Goal: Information Seeking & Learning: Check status

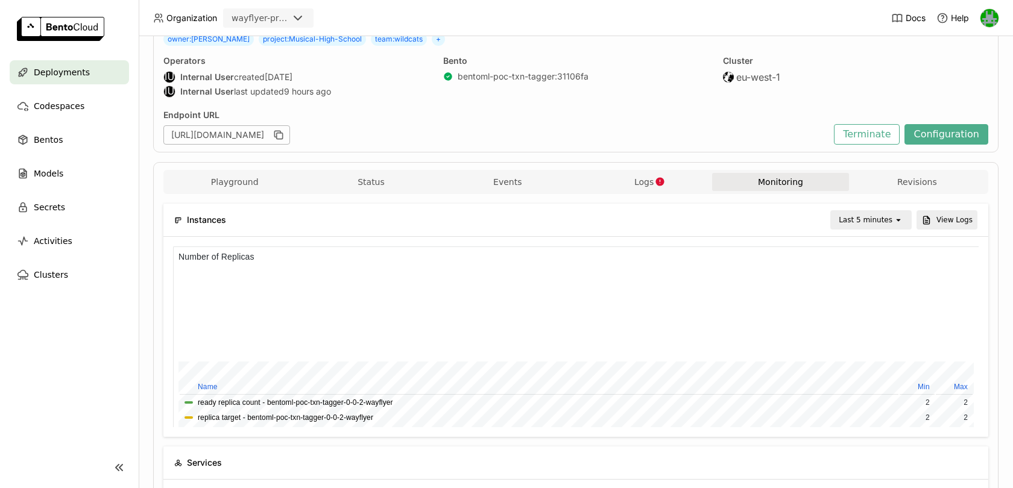
click at [868, 218] on div "Last 5 minutes" at bounding box center [866, 220] width 54 height 12
click at [659, 177] on icon "button" at bounding box center [660, 181] width 8 height 8
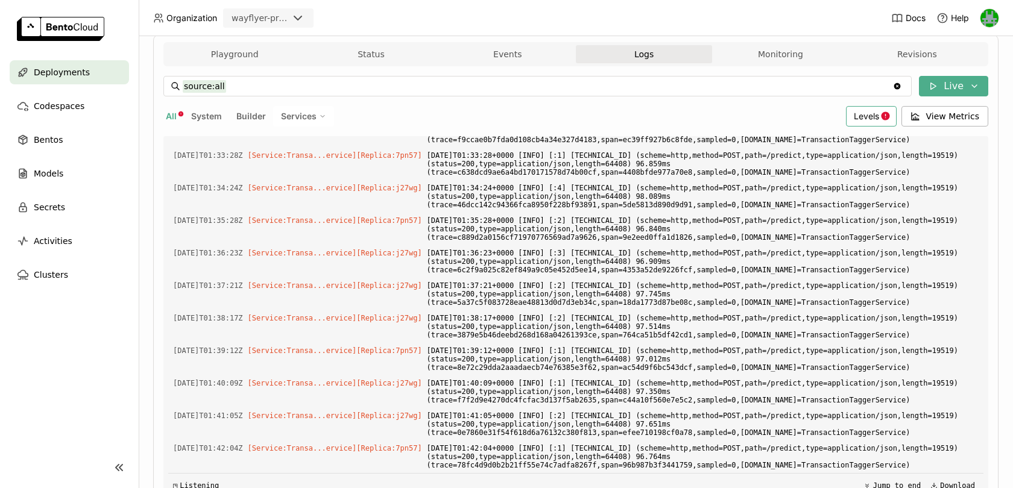
click at [889, 113] on icon at bounding box center [885, 116] width 10 height 10
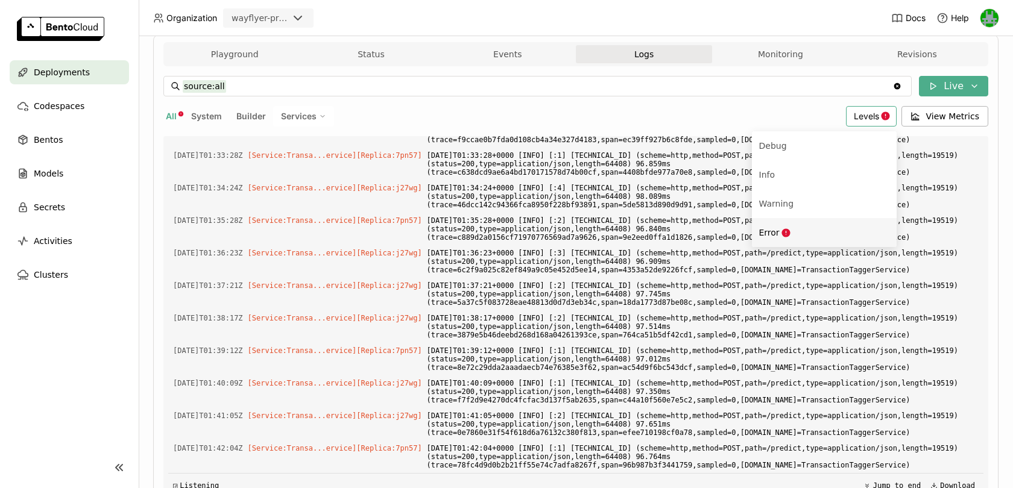
click at [786, 228] on icon "Menu" at bounding box center [786, 233] width 10 height 10
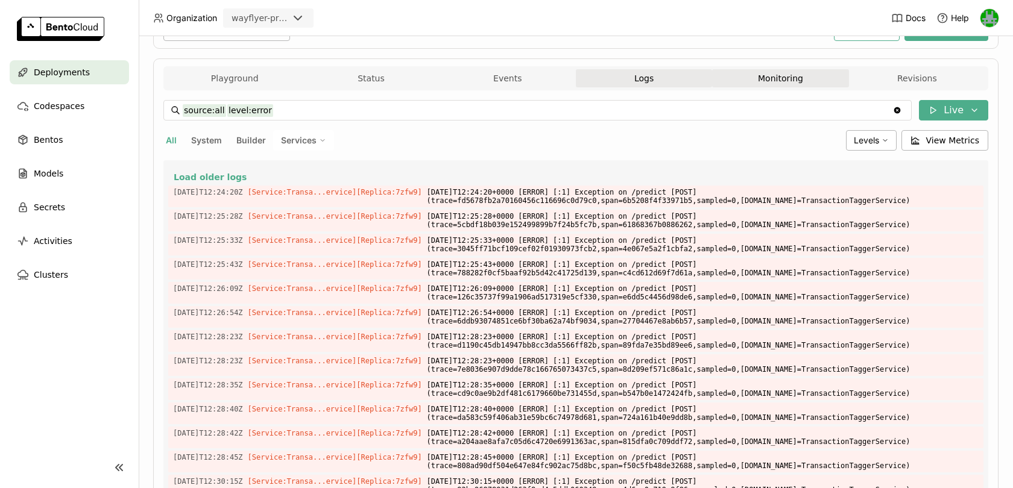
click at [758, 78] on button "Monitoring" at bounding box center [780, 78] width 136 height 18
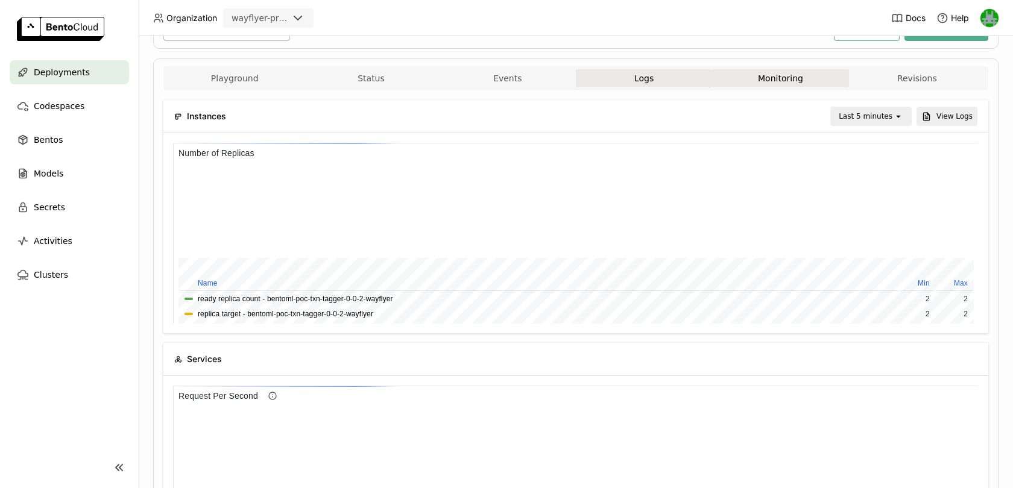
click at [891, 66] on div "Playground Status Events Logs Monitoring Revisions" at bounding box center [575, 78] width 825 height 24
click at [888, 116] on div "Last 5 minutes" at bounding box center [866, 116] width 54 height 12
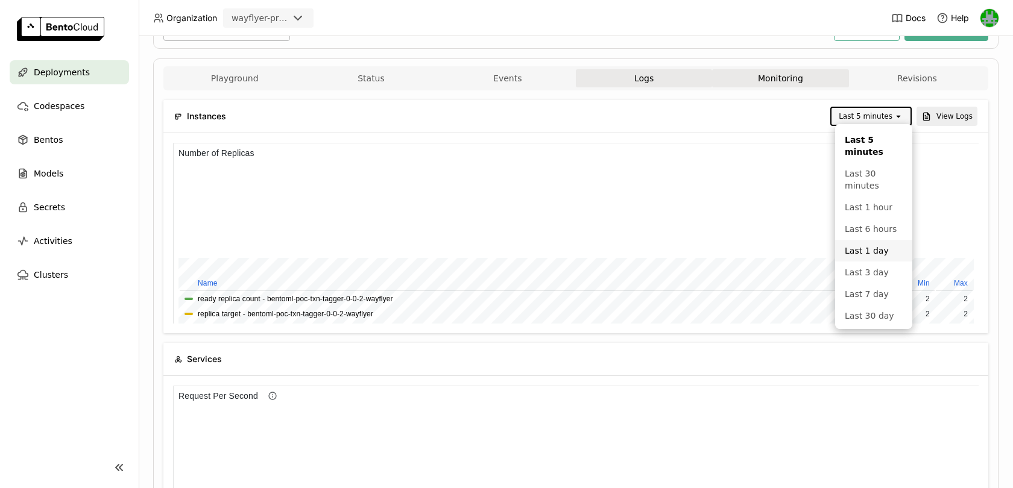
click at [857, 245] on div "Last 1 day" at bounding box center [874, 251] width 58 height 12
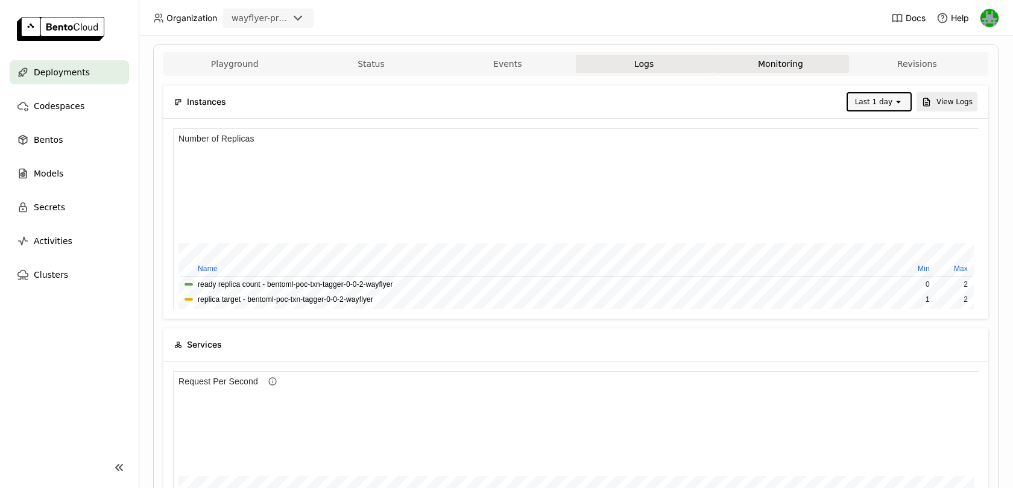
scroll to position [145, 0]
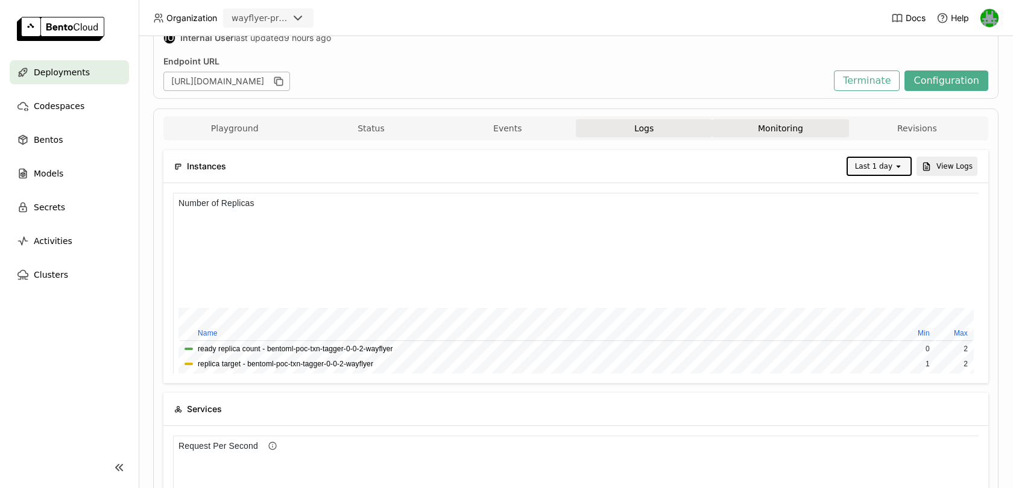
click at [886, 158] on div "Last 1 day" at bounding box center [871, 166] width 46 height 17
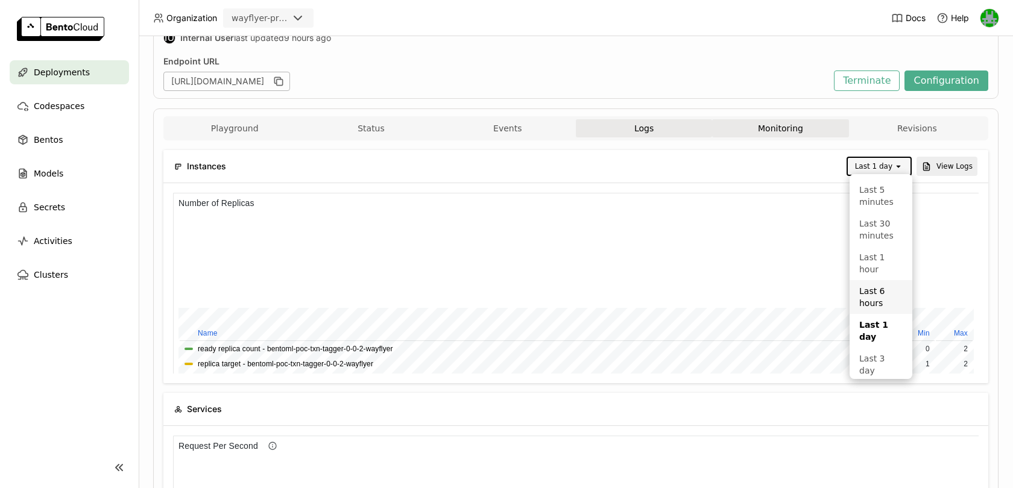
click at [869, 285] on div "Last 6 hours" at bounding box center [880, 297] width 43 height 24
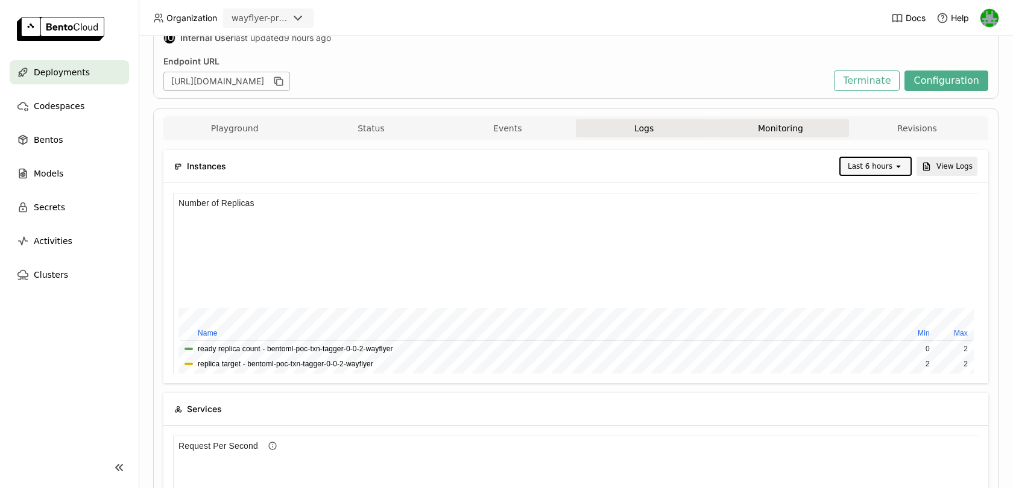
scroll to position [181, 268]
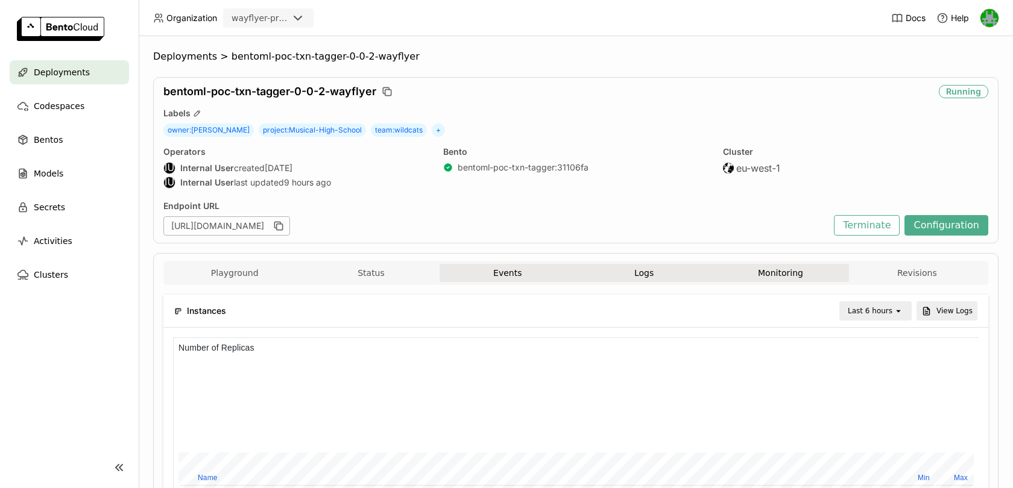
click at [474, 272] on button "Events" at bounding box center [508, 273] width 136 height 18
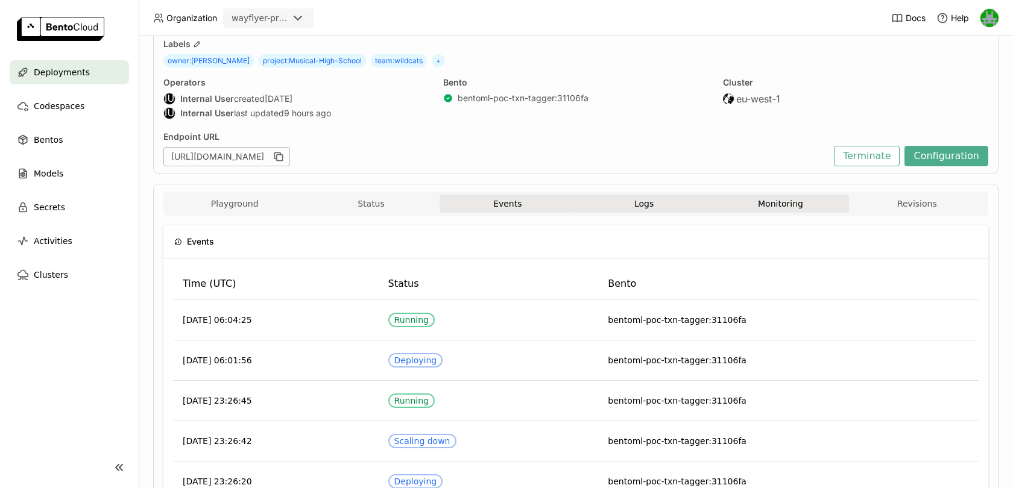
click at [756, 200] on button "Monitoring" at bounding box center [780, 204] width 136 height 18
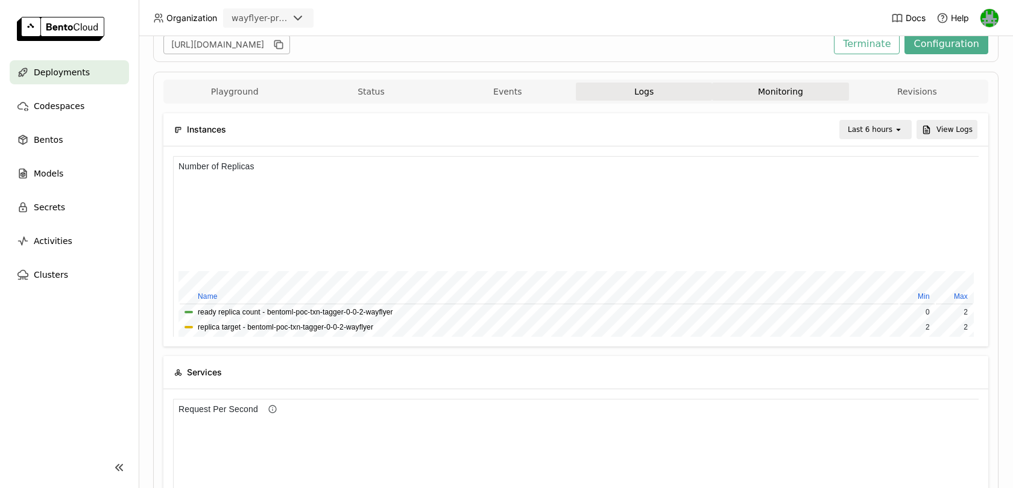
scroll to position [68, 0]
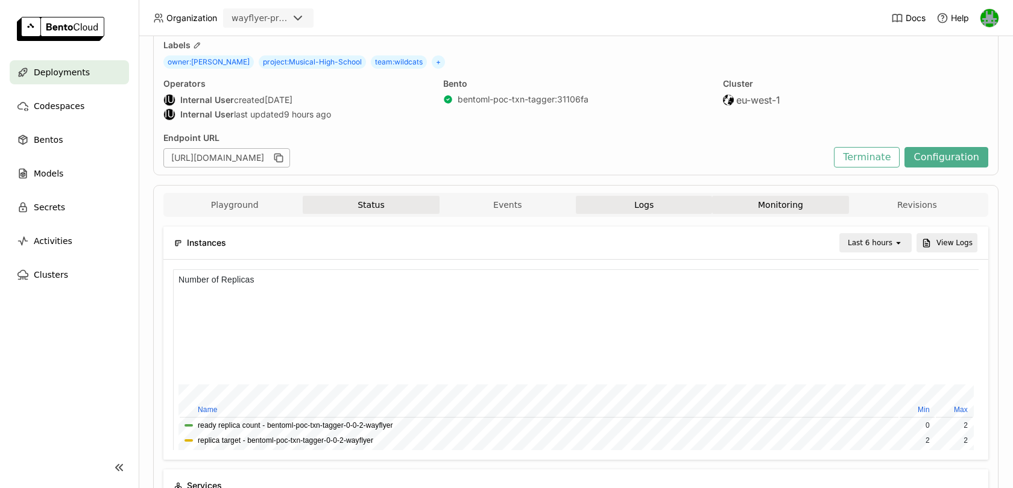
click at [367, 204] on button "Status" at bounding box center [371, 205] width 136 height 18
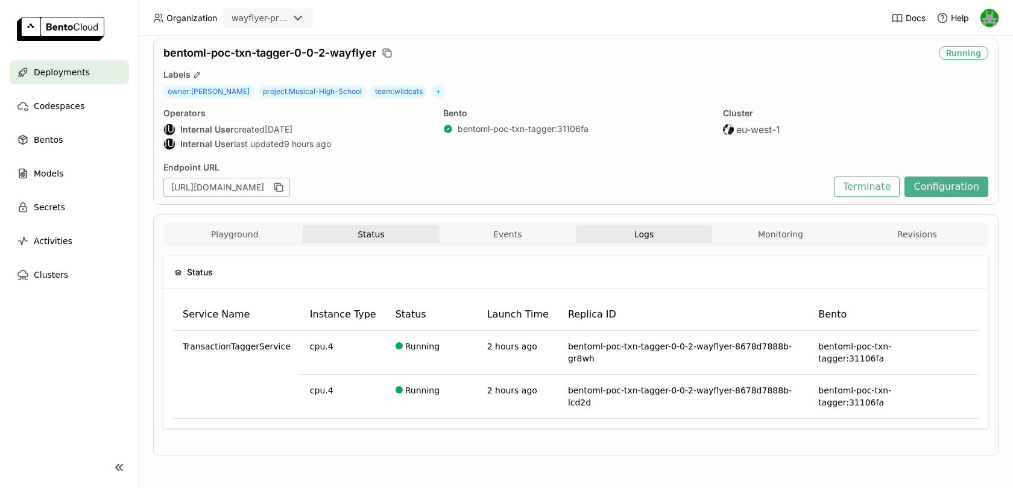
scroll to position [11, 0]
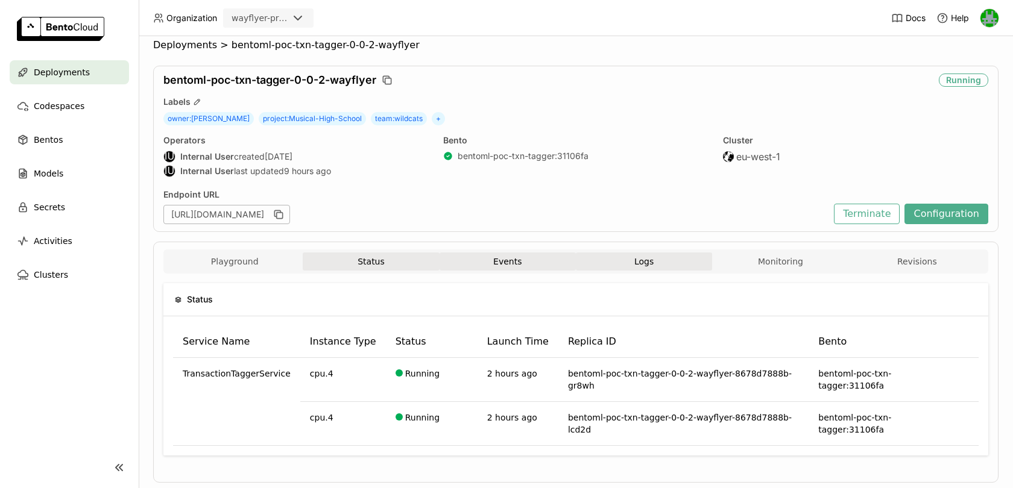
click at [493, 255] on button "Events" at bounding box center [508, 262] width 136 height 18
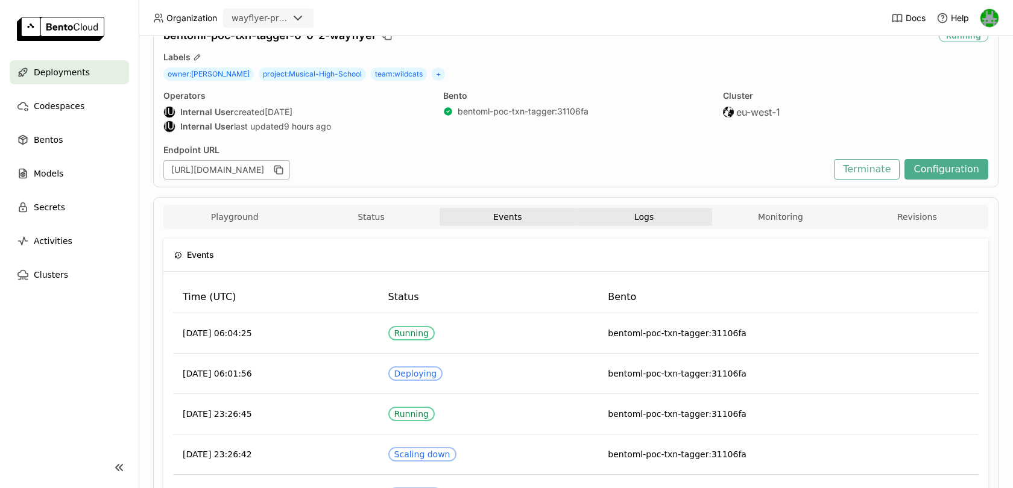
scroll to position [58, 0]
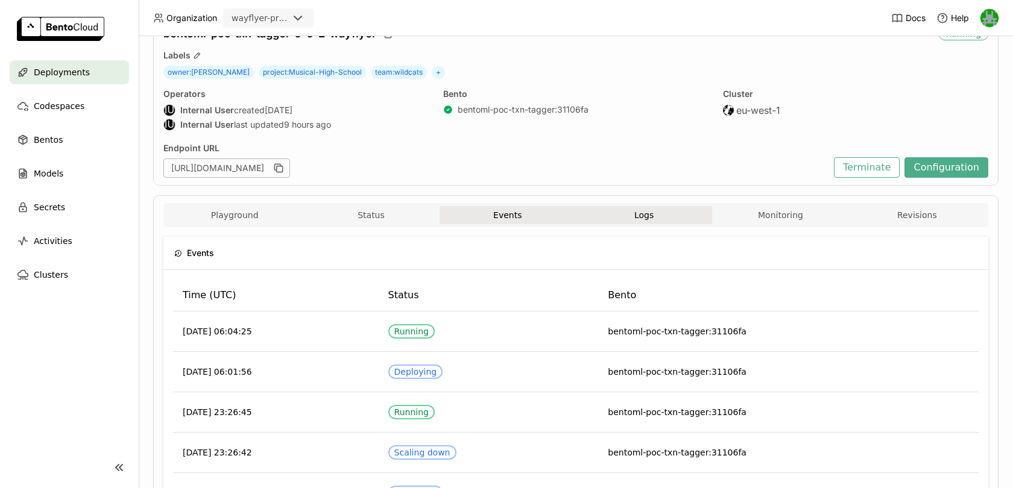
click at [614, 216] on button "Logs" at bounding box center [644, 215] width 136 height 18
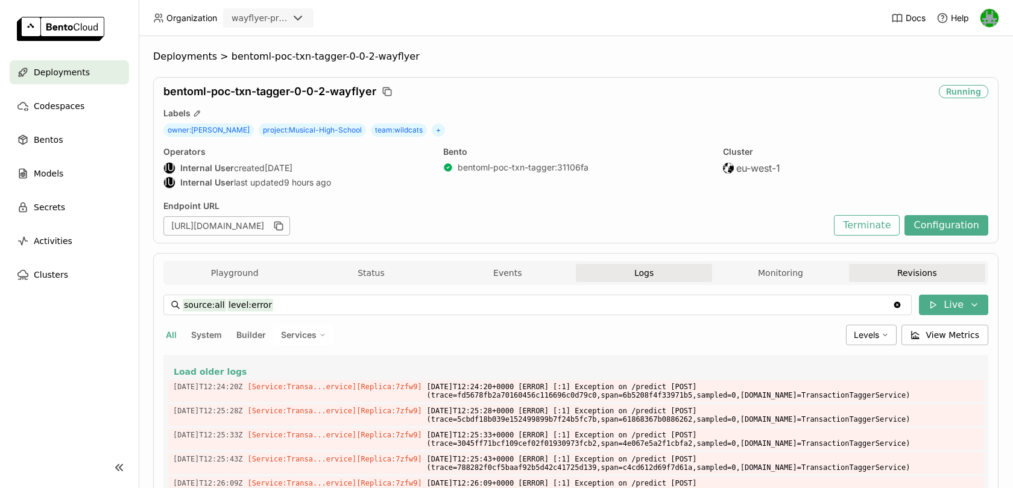
click at [906, 270] on button "Revisions" at bounding box center [917, 273] width 136 height 18
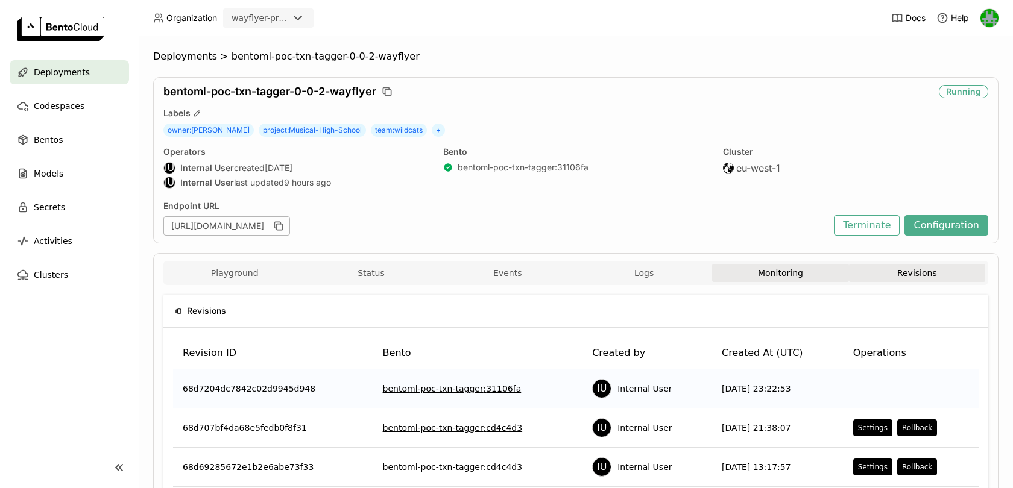
click at [757, 266] on button "Monitoring" at bounding box center [780, 273] width 136 height 18
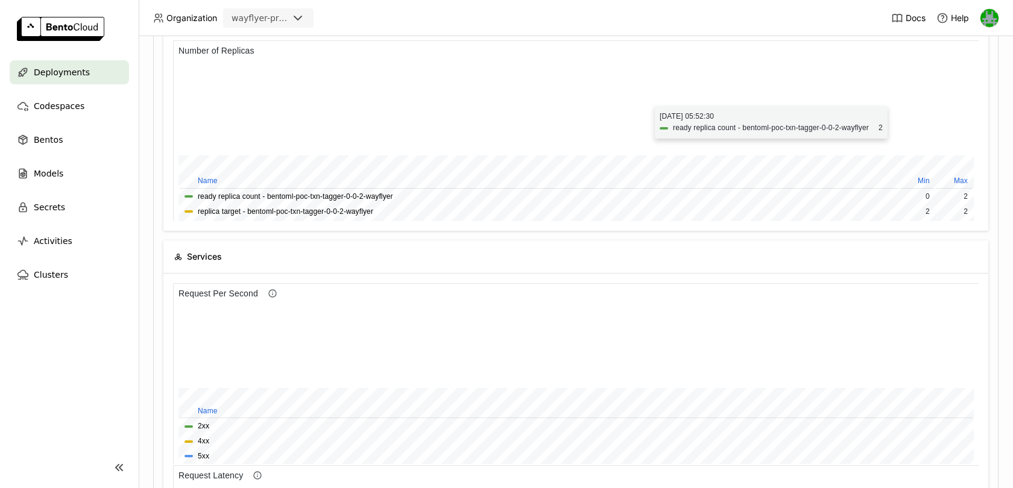
scroll to position [288, 0]
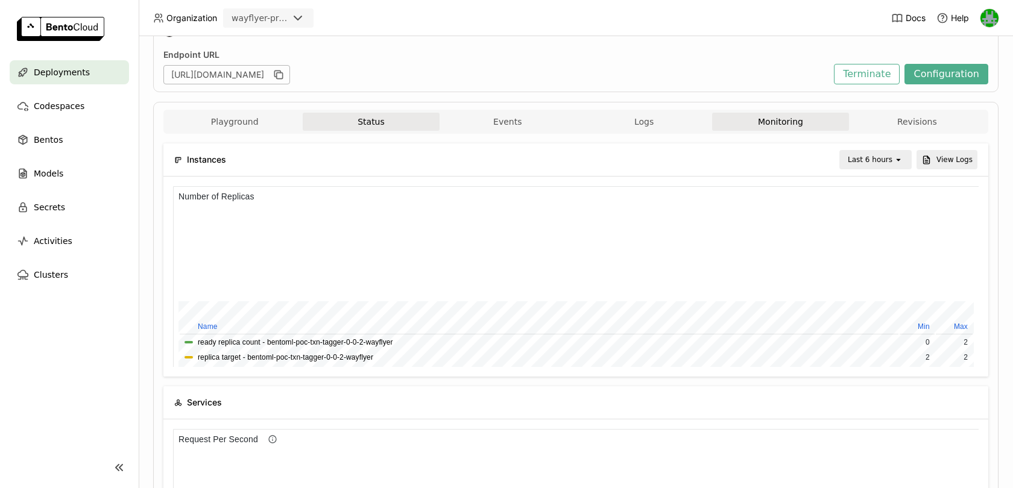
click at [400, 115] on button "Status" at bounding box center [371, 122] width 136 height 18
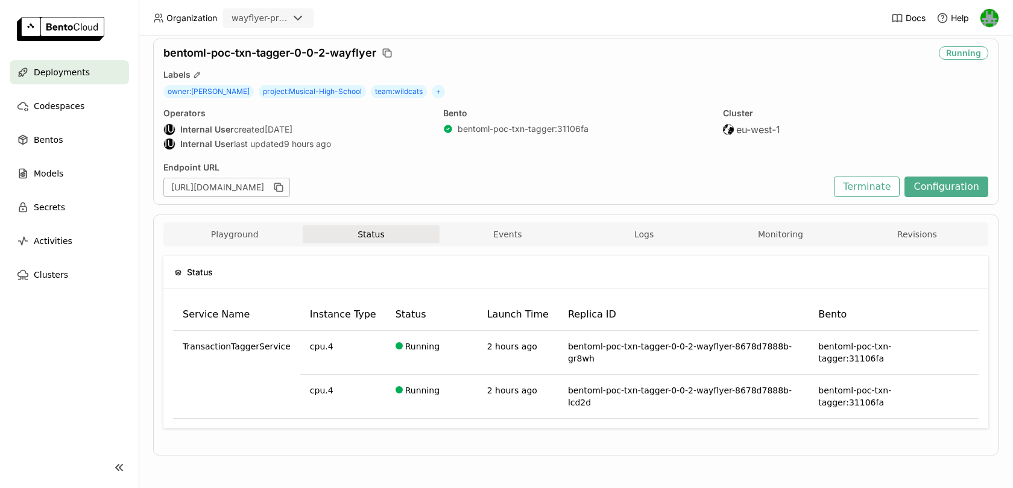
scroll to position [11, 0]
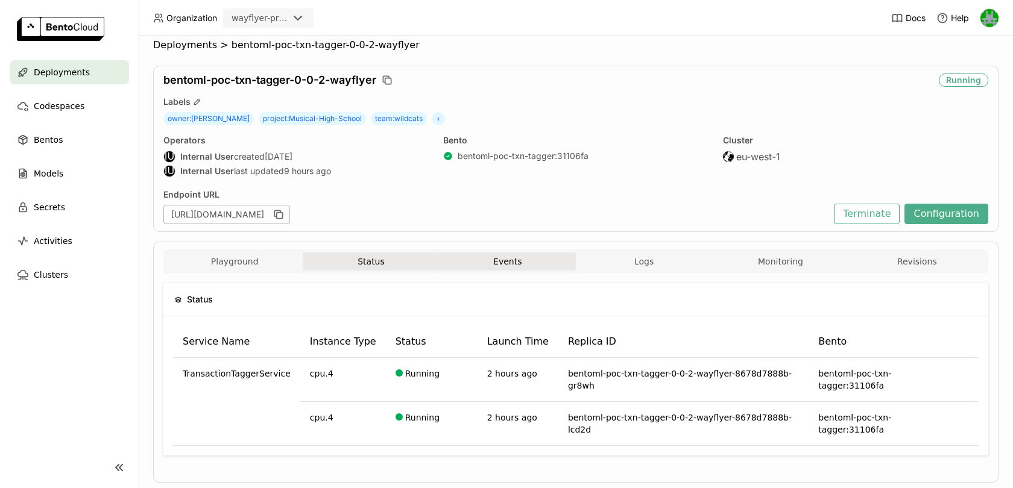
click at [506, 259] on button "Events" at bounding box center [508, 262] width 136 height 18
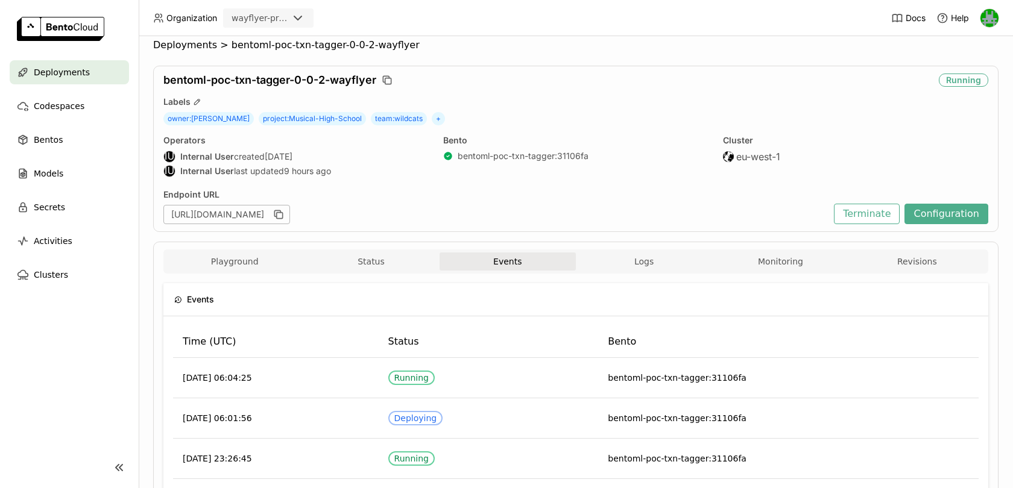
click at [455, 258] on button "Events" at bounding box center [508, 262] width 136 height 18
click at [424, 258] on button "Status" at bounding box center [371, 262] width 136 height 18
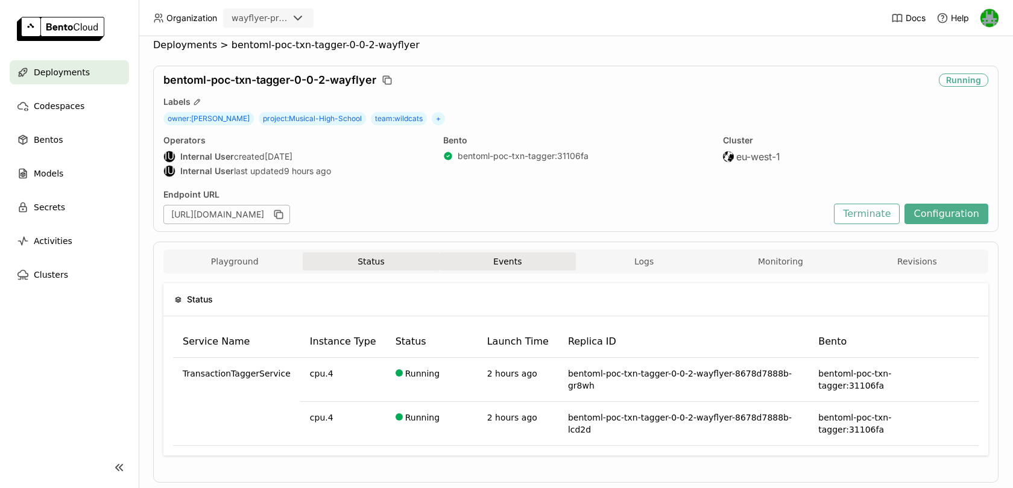
click at [472, 260] on button "Events" at bounding box center [508, 262] width 136 height 18
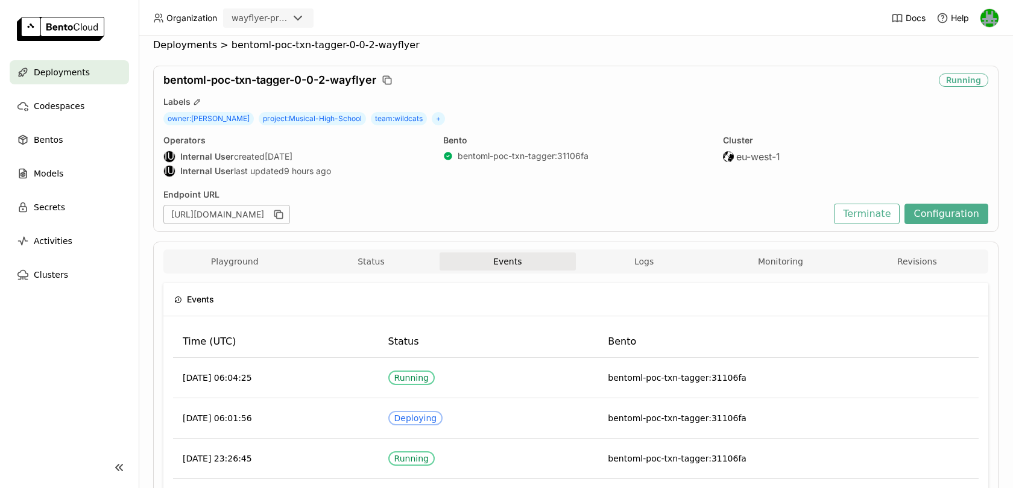
click at [645, 256] on span "Logs" at bounding box center [643, 261] width 19 height 11
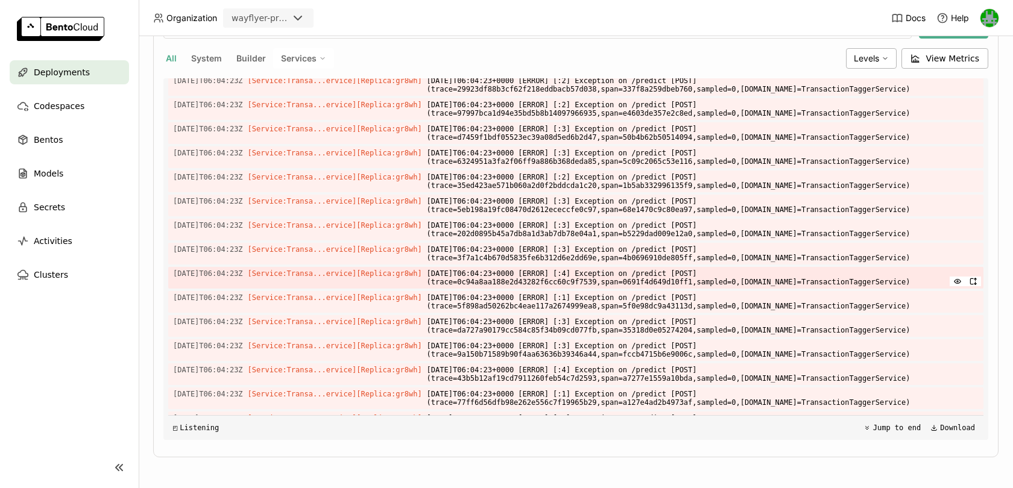
scroll to position [1964, 0]
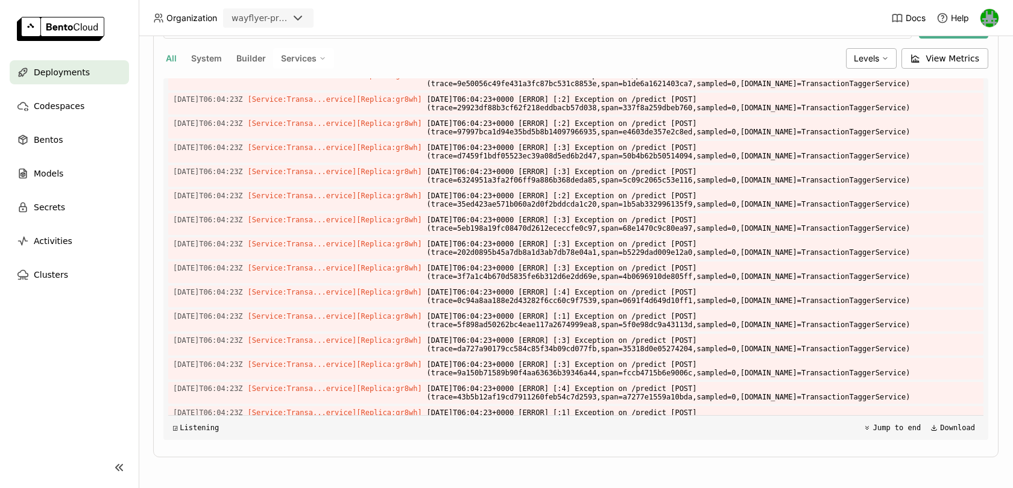
click at [166, 53] on span "All" at bounding box center [171, 58] width 11 height 10
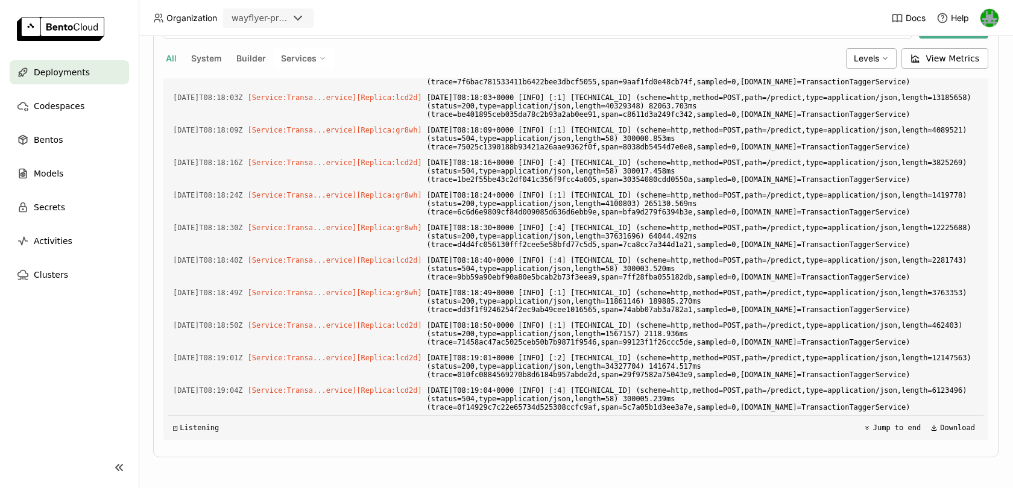
scroll to position [3757, 0]
drag, startPoint x: 783, startPoint y: 389, endPoint x: 824, endPoint y: 393, distance: 41.8
click at [824, 393] on span "[DATE]T08:19:04+0000 [INFO] [:4] [TECHNICAL_ID] (scheme=http,method=POST,path=/…" at bounding box center [703, 399] width 552 height 30
click at [824, 389] on span "[DATE]T08:19:04+0000 [INFO] [:4] [TECHNICAL_ID] (scheme=http,method=POST,path=/…" at bounding box center [703, 399] width 552 height 30
drag, startPoint x: 826, startPoint y: 391, endPoint x: 783, endPoint y: 386, distance: 43.1
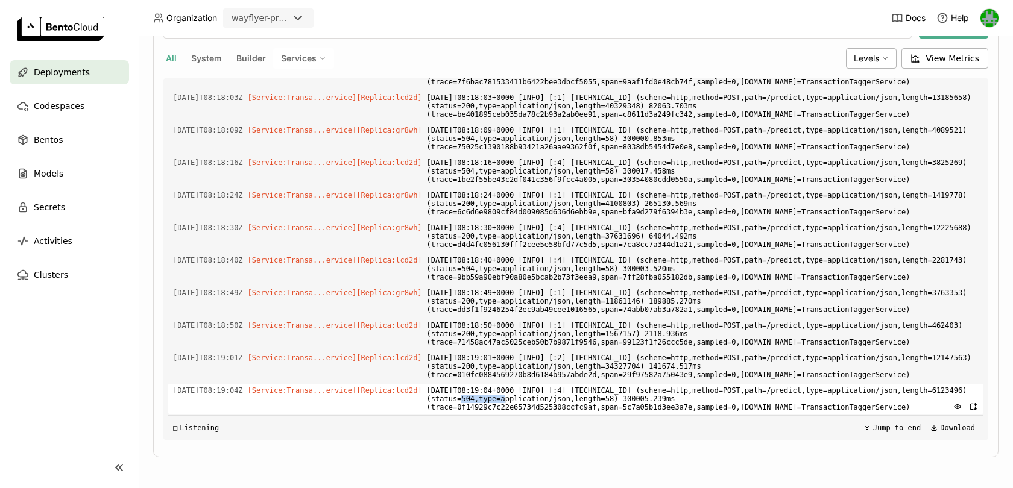
click at [783, 386] on span "[DATE]T08:19:04+0000 [INFO] [:4] [TECHNICAL_ID] (scheme=http,method=POST,path=/…" at bounding box center [703, 399] width 552 height 30
copy span "status=504"
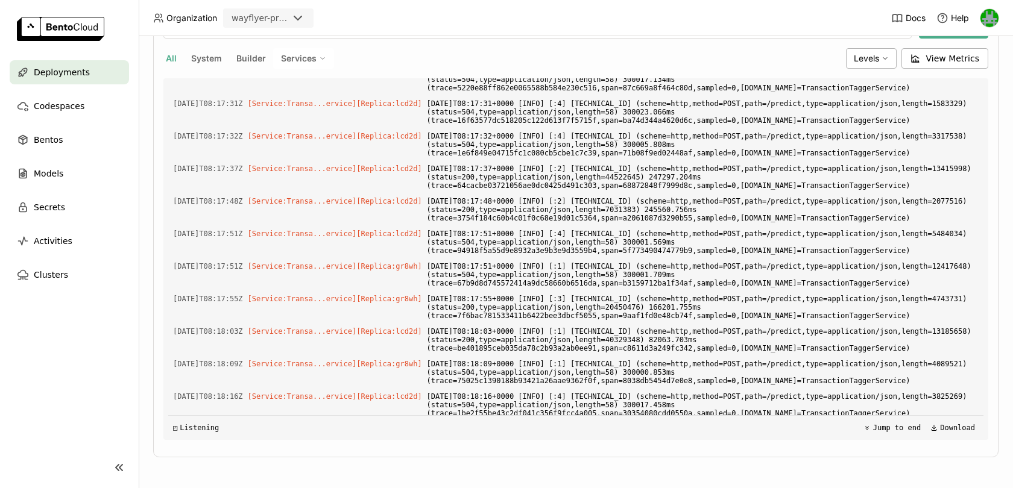
scroll to position [2424, 0]
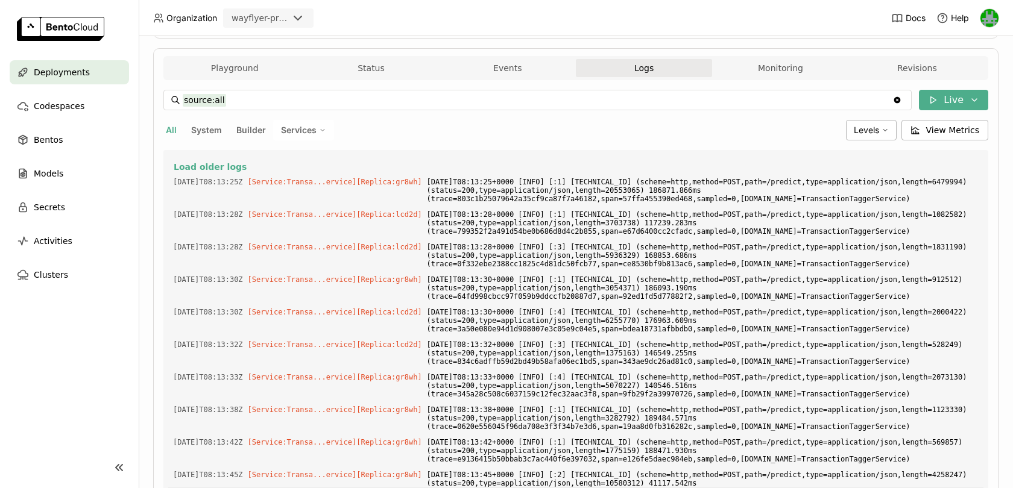
scroll to position [203, 0]
click at [929, 128] on span "View Metrics" at bounding box center [953, 132] width 54 height 12
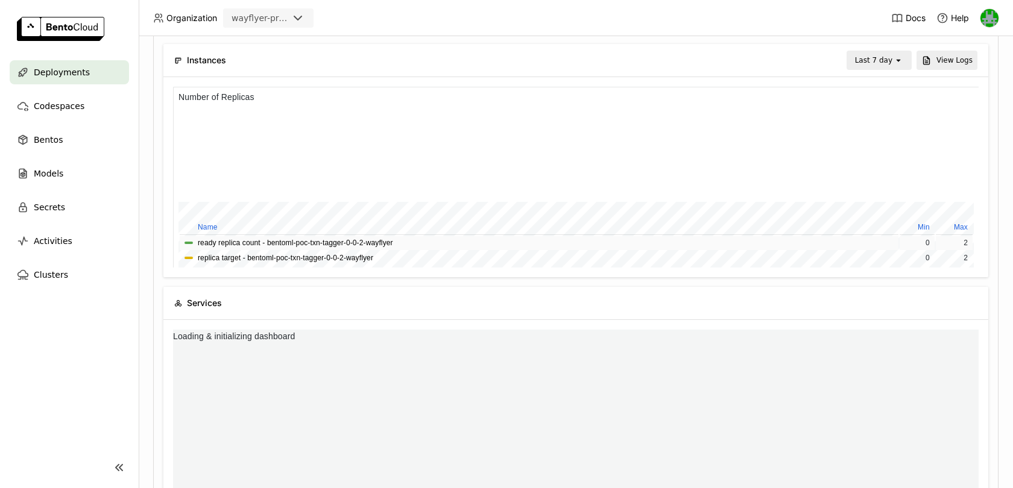
scroll to position [1, 0]
click at [892, 58] on div "Last 7 day" at bounding box center [873, 60] width 37 height 12
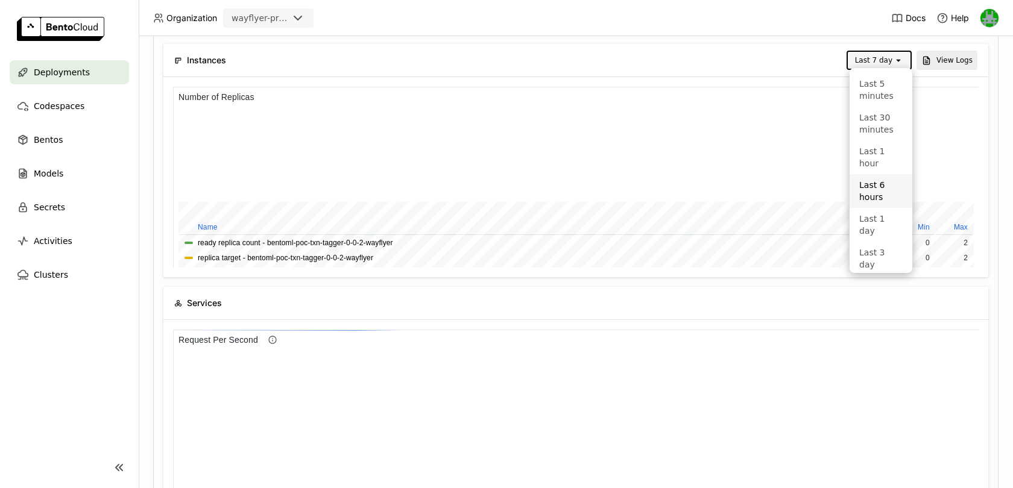
click at [871, 179] on div "Last 6 hours" at bounding box center [880, 191] width 43 height 24
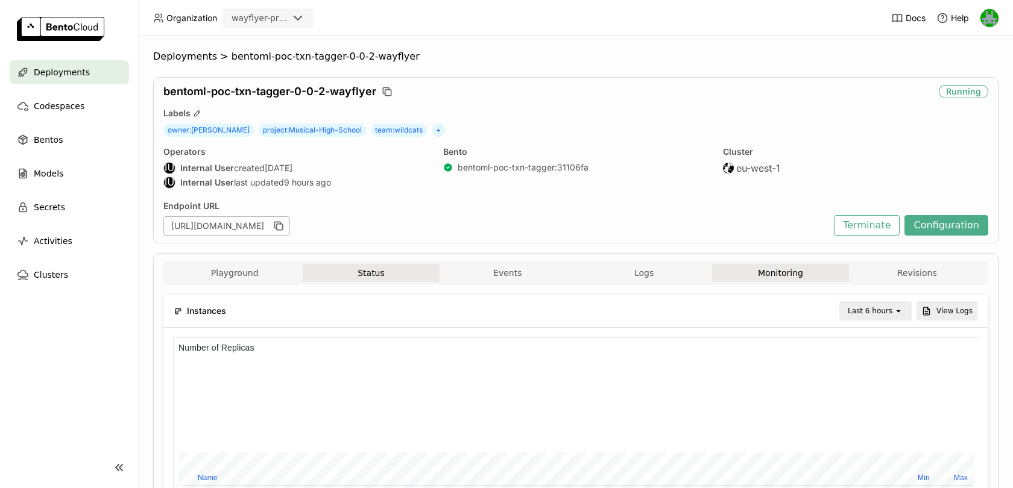
click at [356, 278] on button "Status" at bounding box center [371, 273] width 136 height 18
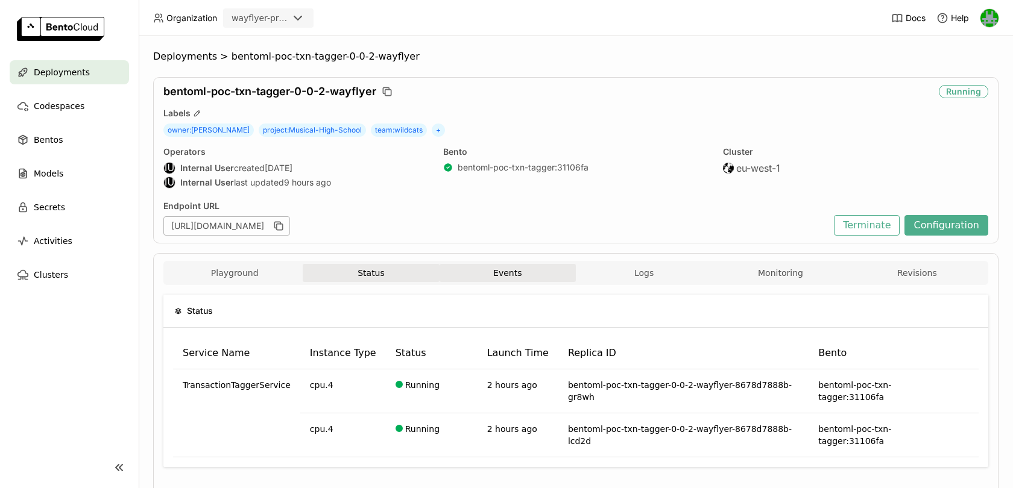
click at [493, 266] on button "Events" at bounding box center [508, 273] width 136 height 18
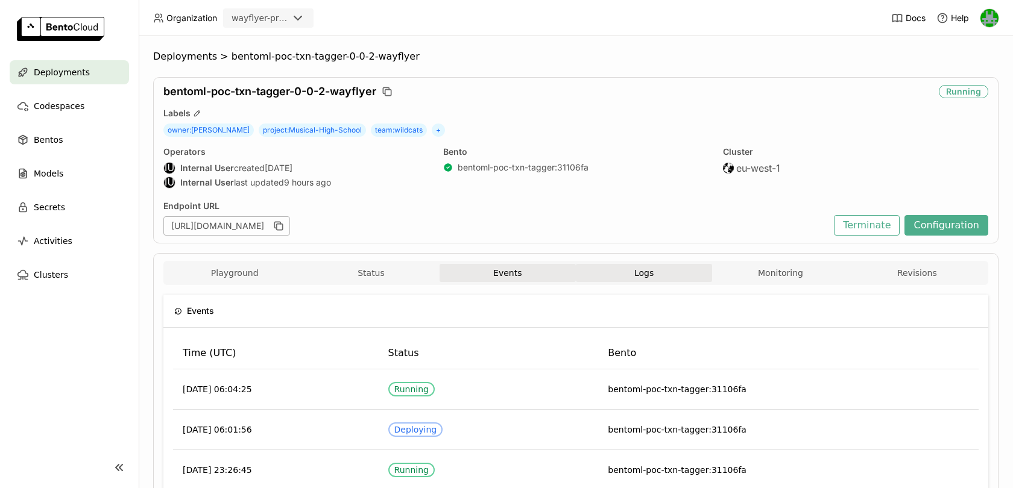
click at [628, 271] on button "Logs" at bounding box center [644, 273] width 136 height 18
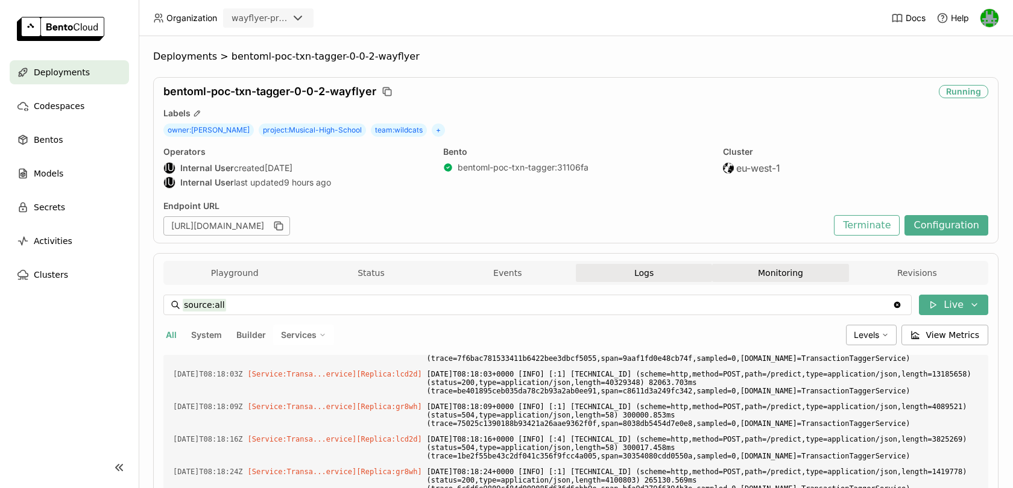
click at [818, 267] on button "Monitoring" at bounding box center [780, 273] width 136 height 18
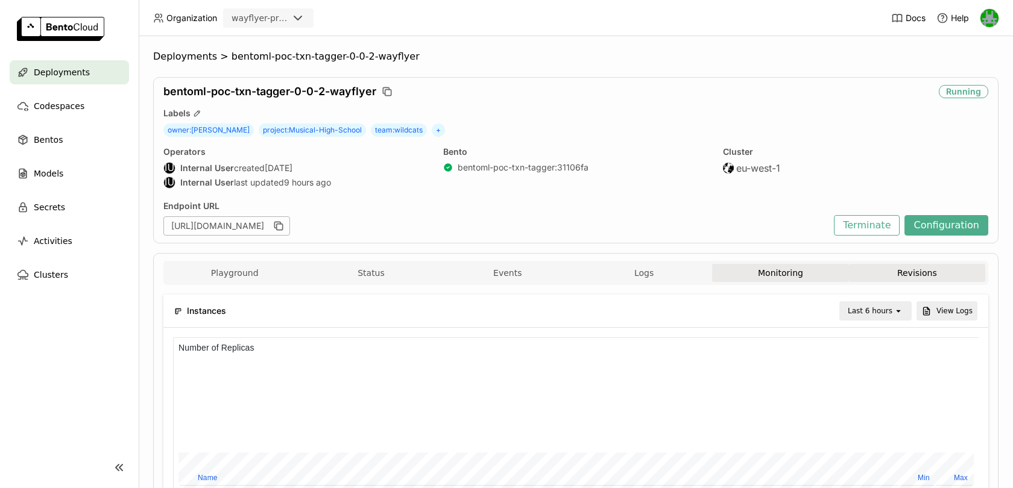
click at [911, 276] on button "Revisions" at bounding box center [917, 273] width 136 height 18
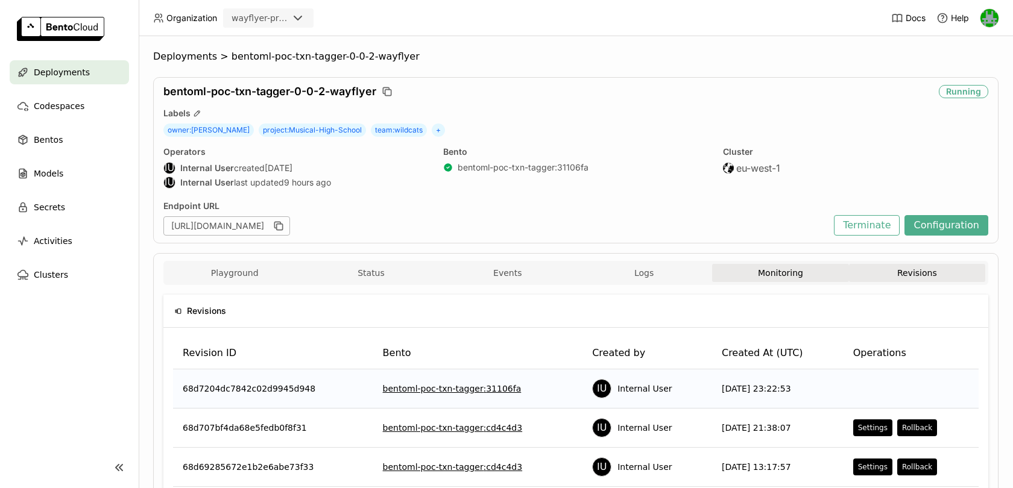
click at [780, 274] on button "Monitoring" at bounding box center [780, 273] width 136 height 18
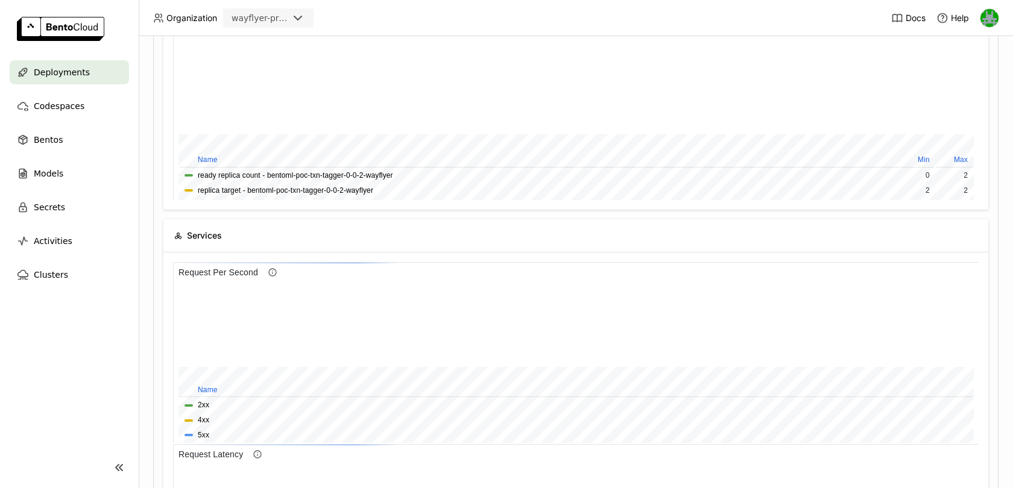
scroll to position [31, 0]
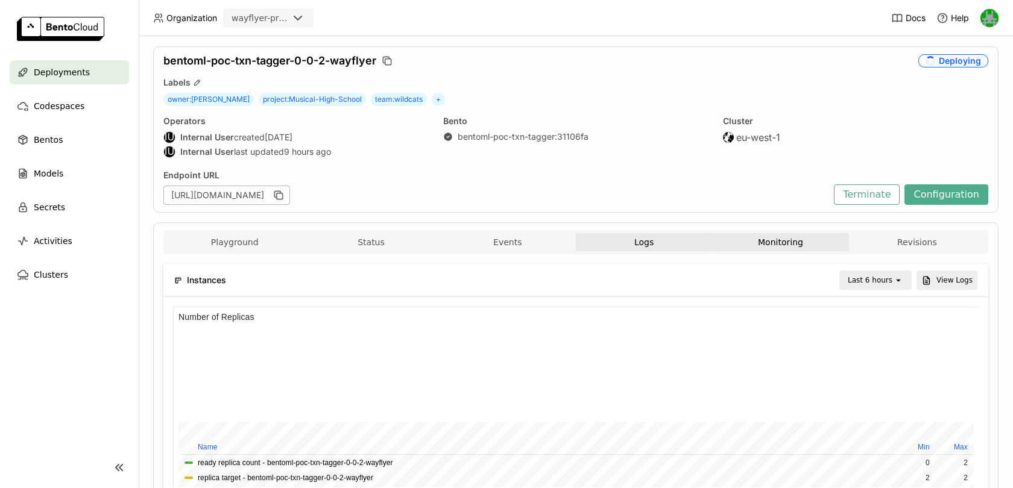
click at [626, 241] on button "Logs" at bounding box center [644, 242] width 136 height 18
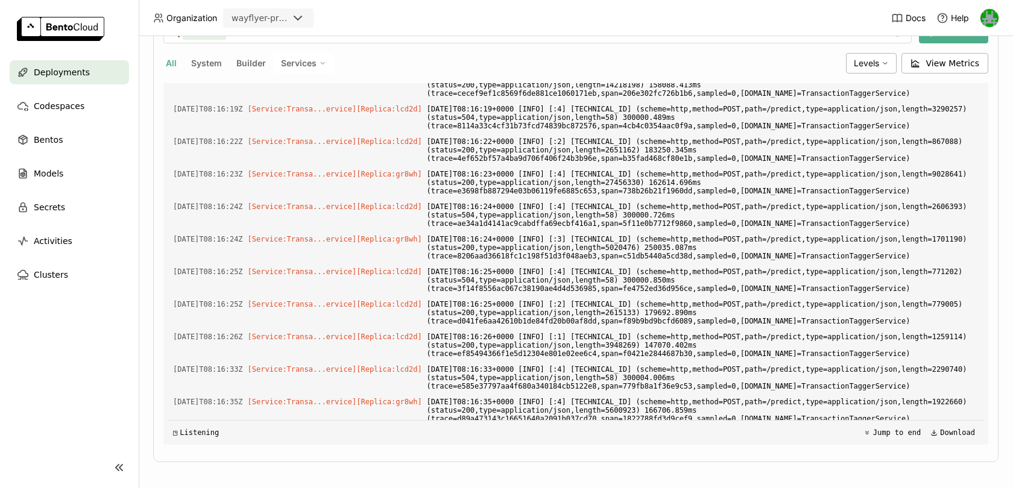
scroll to position [273, 0]
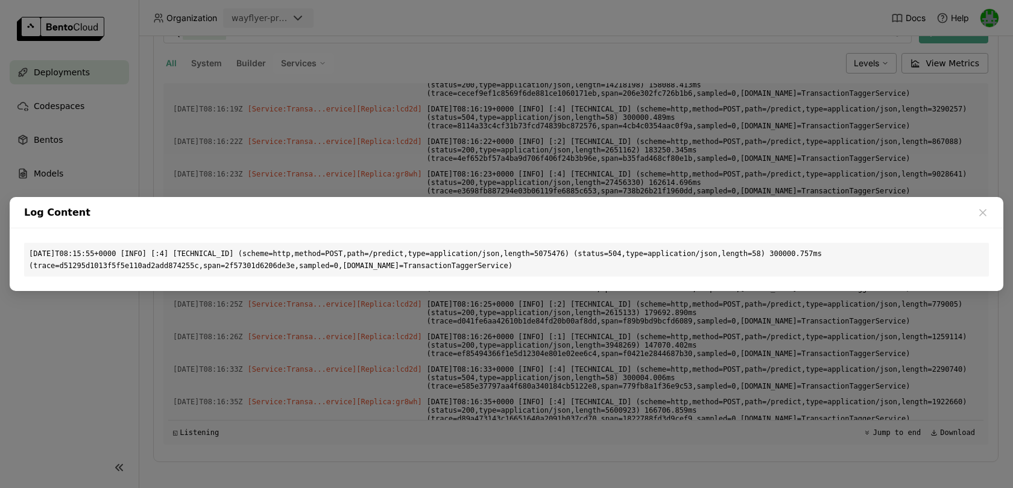
drag, startPoint x: 545, startPoint y: 262, endPoint x: 21, endPoint y: 222, distance: 525.5
click at [21, 222] on div "Log Content [DATE]T08:15:55+0000 [INFO] [:4] [TECHNICAL_ID] (scheme=http,method…" at bounding box center [507, 244] width 994 height 94
copy div "[DATE]T08:15:55+0000 [INFO] [:4] [TECHNICAL_ID] (scheme=http,method=POST,path=/…"
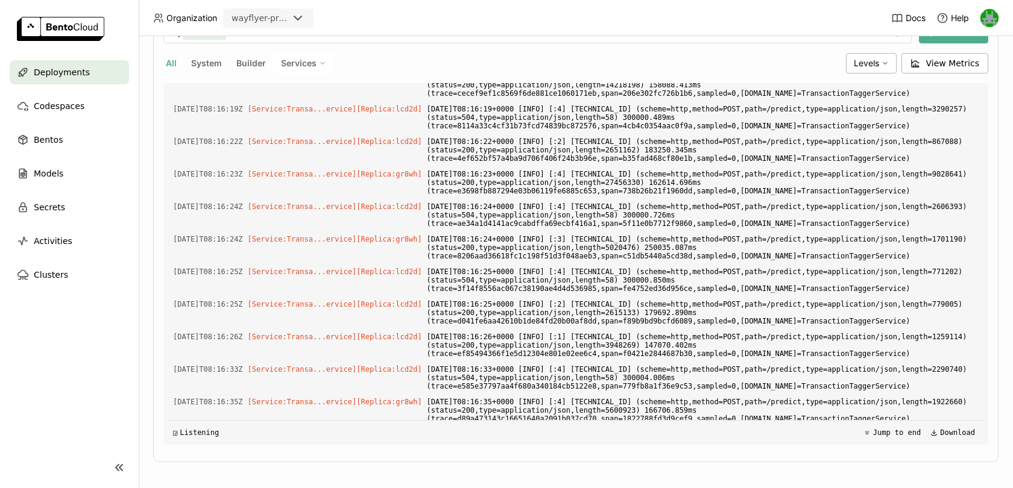
click at [233, 161] on div "Log Content [DATE]T08:15:55+0000 [INFO] [:4] [TECHNICAL_ID] (scheme=http,method…" at bounding box center [506, 244] width 1013 height 488
click at [874, 53] on div "Levels" at bounding box center [871, 63] width 51 height 20
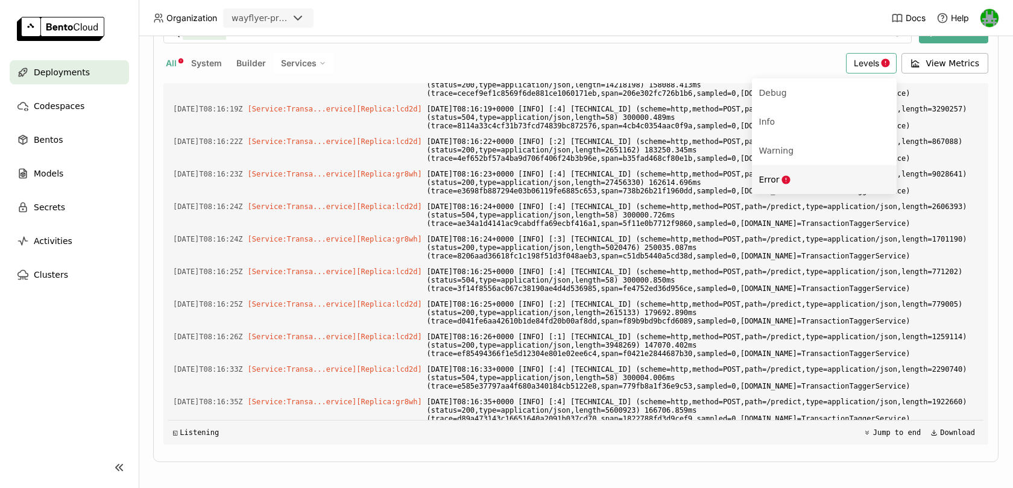
click at [791, 175] on icon "Menu" at bounding box center [786, 180] width 10 height 10
type input "source:all level:error"
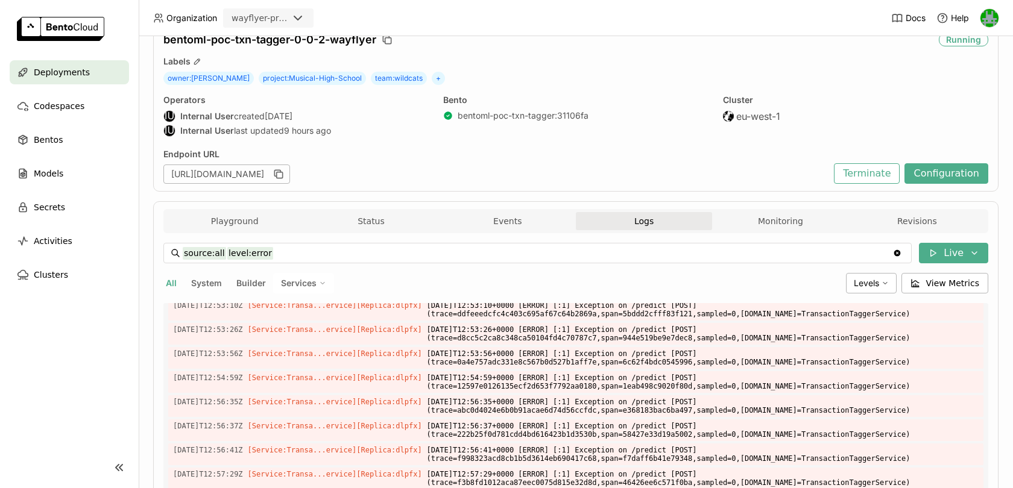
scroll to position [0, 0]
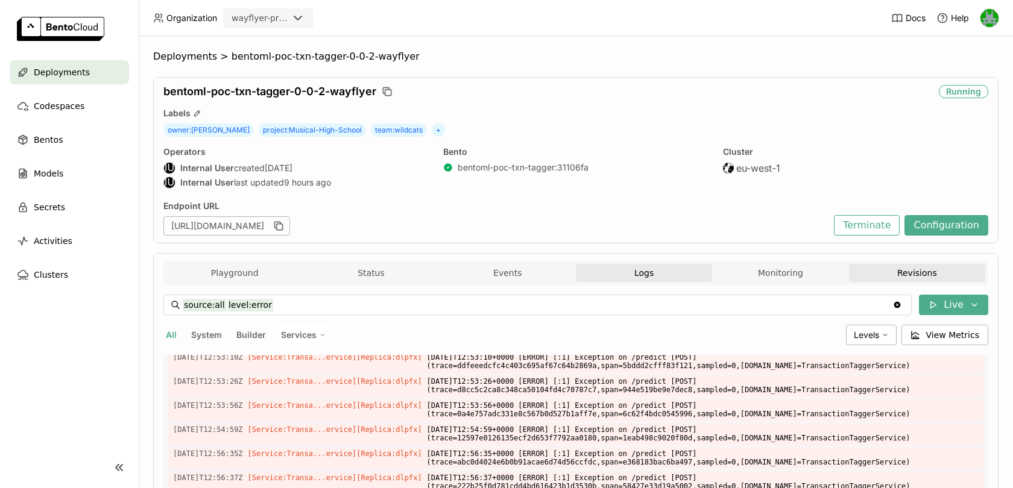
click at [921, 268] on button "Revisions" at bounding box center [917, 273] width 136 height 18
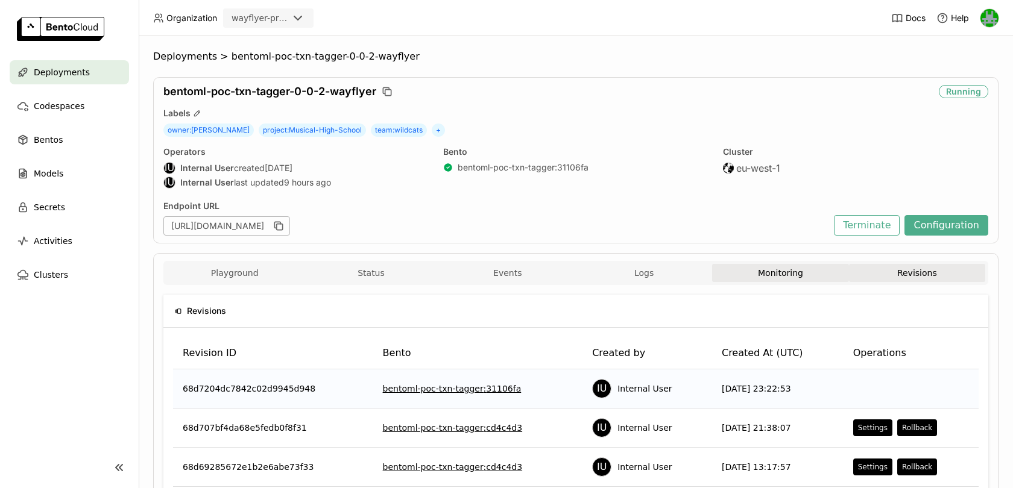
click at [812, 279] on button "Monitoring" at bounding box center [780, 273] width 136 height 18
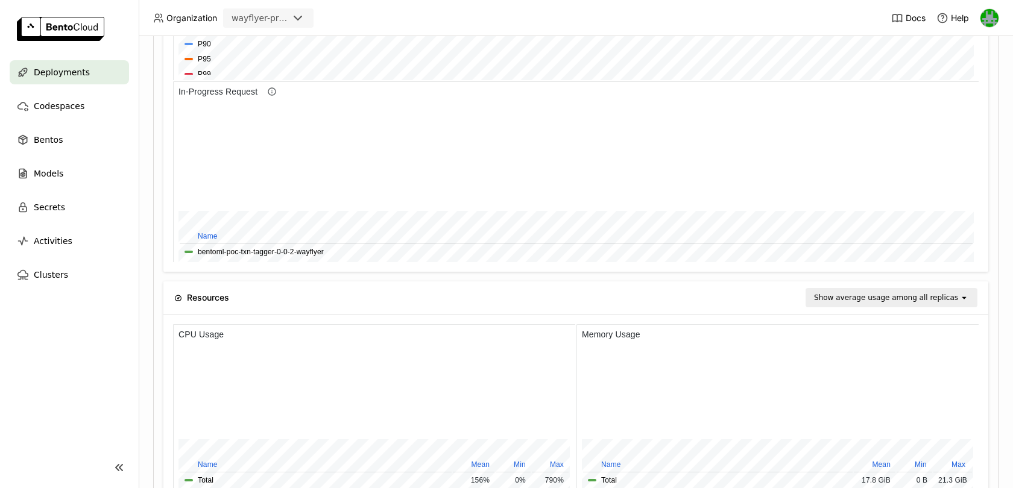
scroll to position [861, 0]
click at [39, 266] on div "Clusters" at bounding box center [69, 275] width 119 height 24
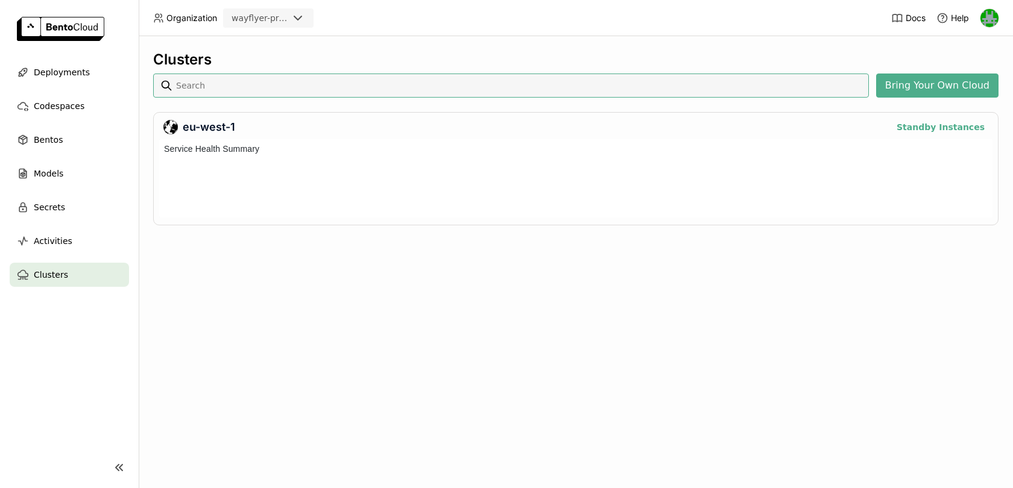
scroll to position [78, 833]
click at [75, 68] on span "Deployments" at bounding box center [62, 72] width 56 height 14
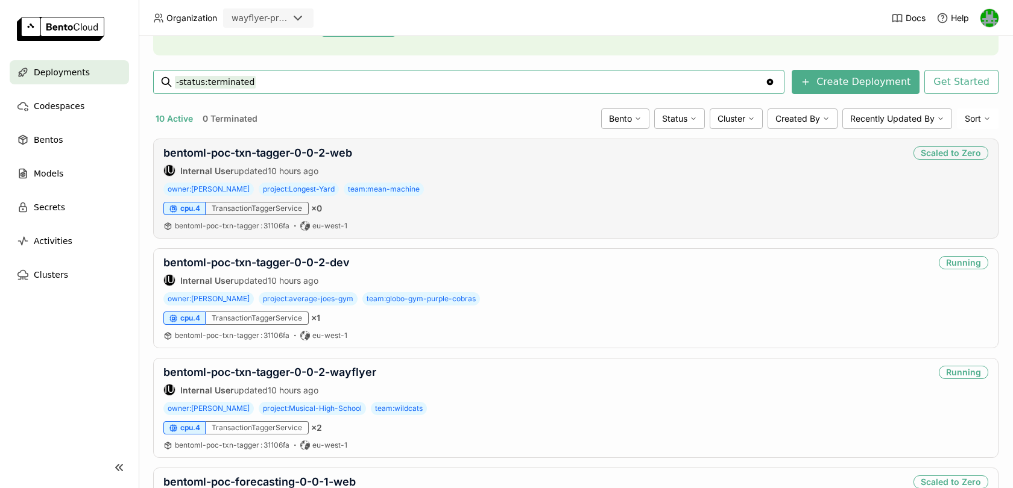
scroll to position [161, 0]
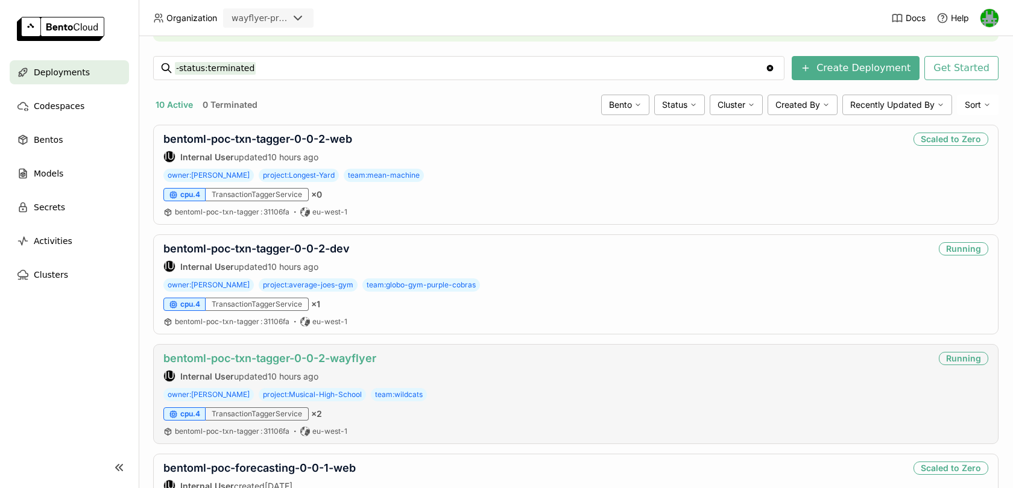
click at [299, 354] on link "bentoml-poc-txn-tagger-0-0-2-wayflyer" at bounding box center [269, 358] width 213 height 13
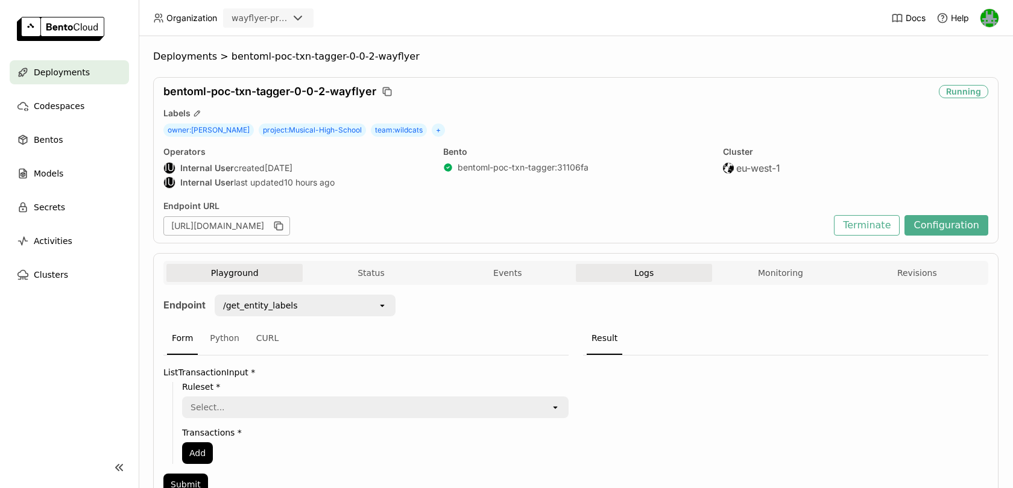
click at [661, 266] on button "Logs" at bounding box center [644, 273] width 136 height 18
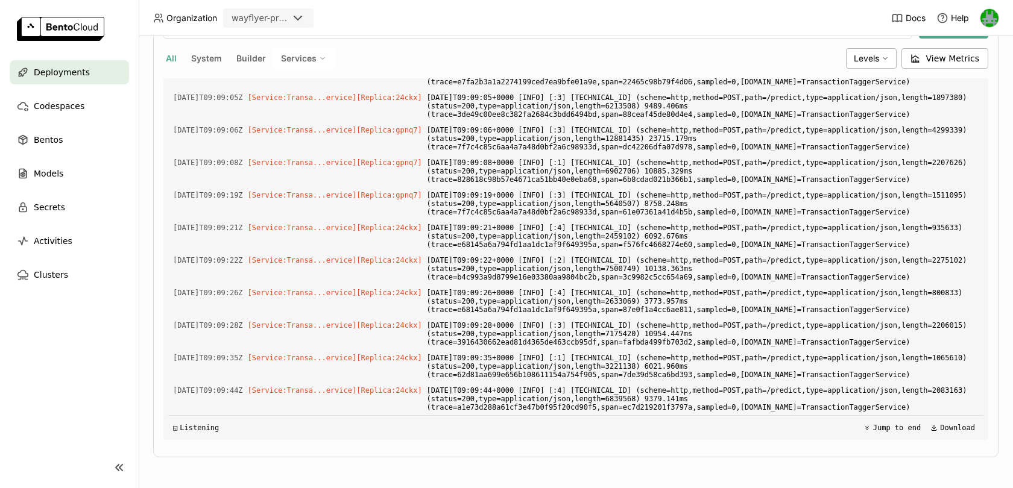
scroll to position [5264, 0]
